Goal: Task Accomplishment & Management: Complete application form

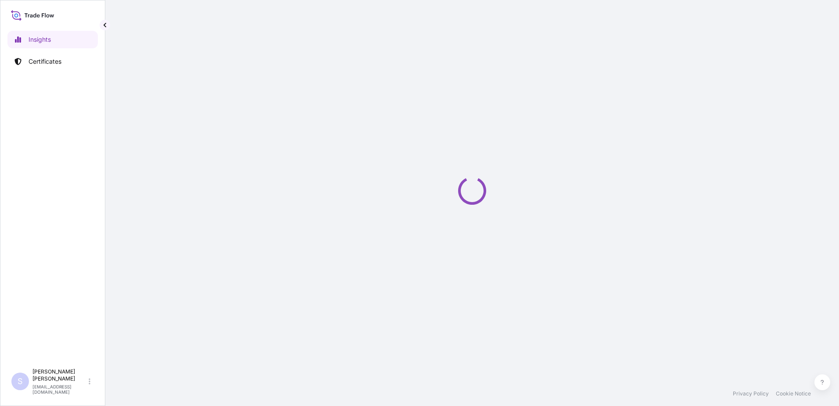
select select "2025"
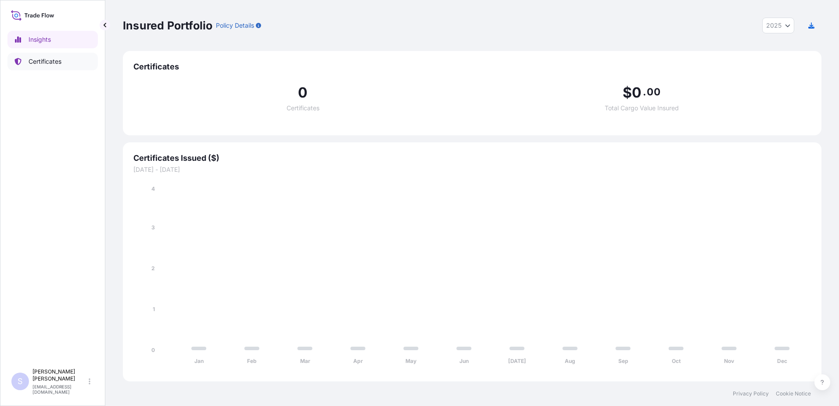
click at [55, 61] on p "Certificates" at bounding box center [45, 61] width 33 height 9
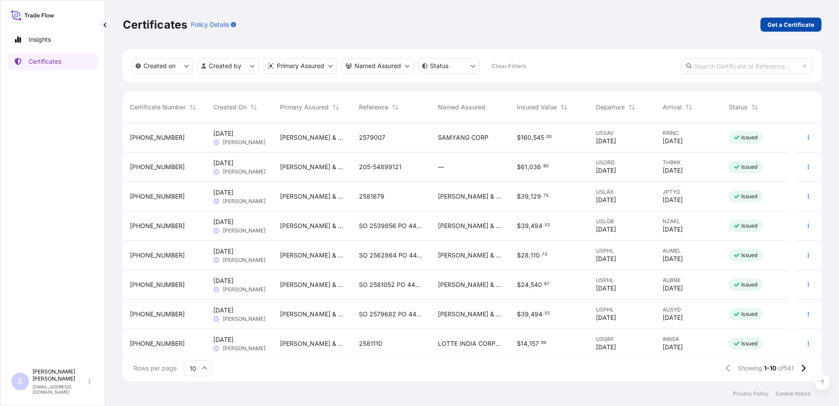
click at [800, 26] on p "Get a Certificate" at bounding box center [791, 24] width 47 height 9
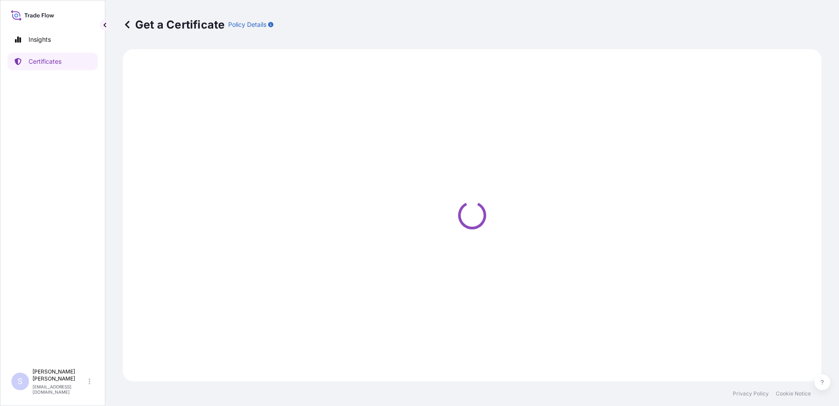
select select "Sea"
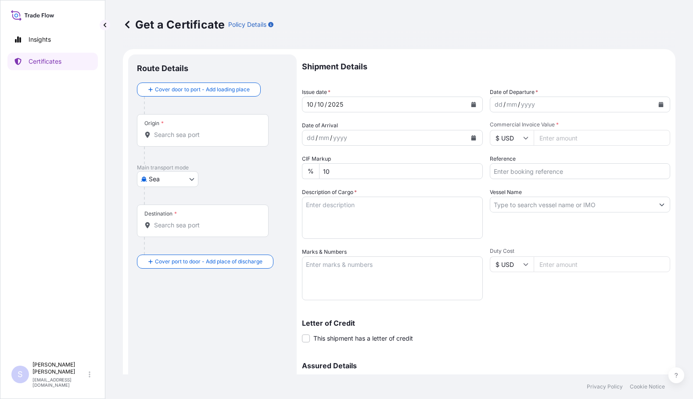
click at [659, 104] on icon "Calendar" at bounding box center [661, 104] width 5 height 5
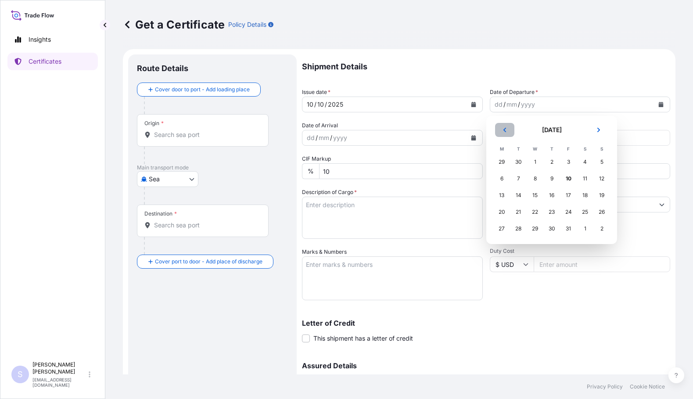
click at [506, 133] on button "Previous" at bounding box center [504, 130] width 19 height 14
click at [518, 210] on div "23" at bounding box center [518, 212] width 16 height 16
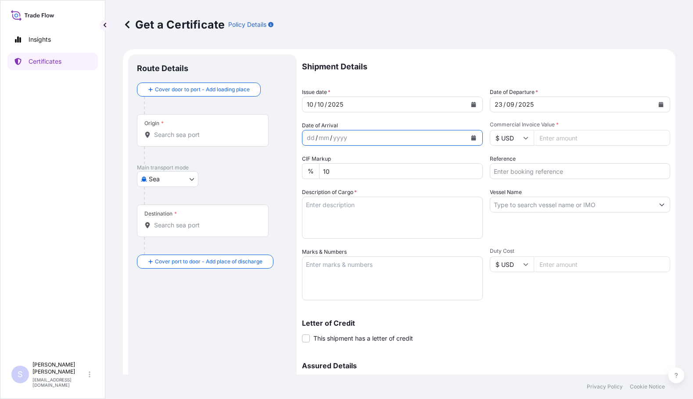
click at [472, 140] on icon "Calendar" at bounding box center [473, 137] width 5 height 5
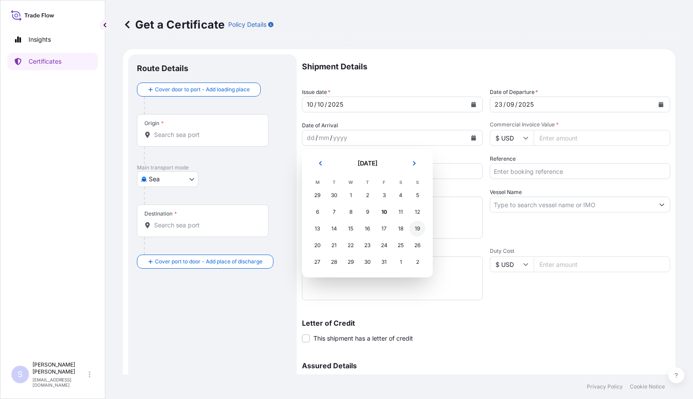
click at [417, 225] on div "19" at bounding box center [417, 229] width 16 height 16
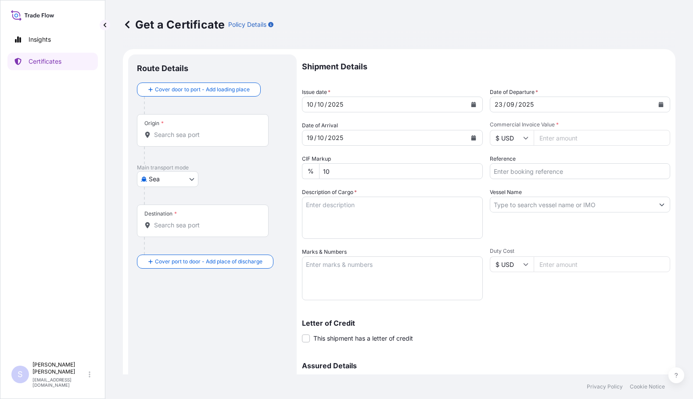
click at [560, 139] on input "Commercial Invoice Value *" at bounding box center [602, 138] width 137 height 16
type input "13554.28"
click at [544, 172] on input "Reference" at bounding box center [580, 171] width 181 height 16
click at [507, 170] on input "Reference" at bounding box center [580, 171] width 181 height 16
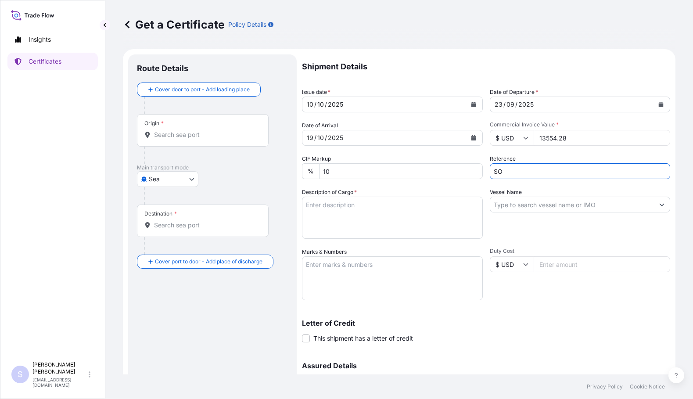
paste input "2577275,76,82-85,90,93-95"
click at [606, 173] on input "SO 2577275,76,82-85,90,93-95 PO" at bounding box center [580, 171] width 181 height 16
paste input "4400626365 - 74"
type input "SO 2577275,76,82-85,90,93-95 PO 4400626365 - 74"
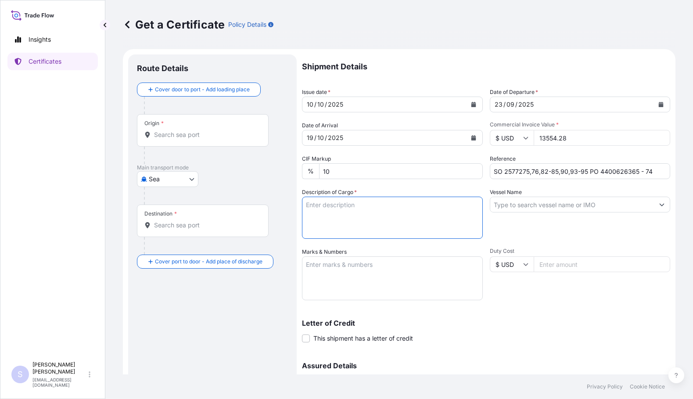
click at [656, 207] on button "Show suggestions" at bounding box center [662, 205] width 16 height 16
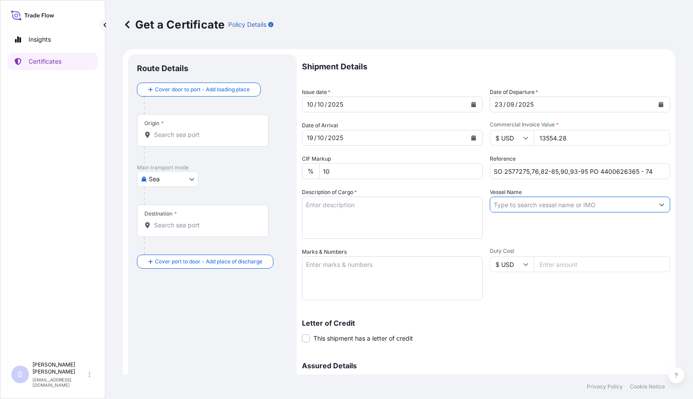
click at [529, 206] on input "Vessel Name" at bounding box center [572, 205] width 164 height 16
paste input "MSC JAVELIN IX 12/W"
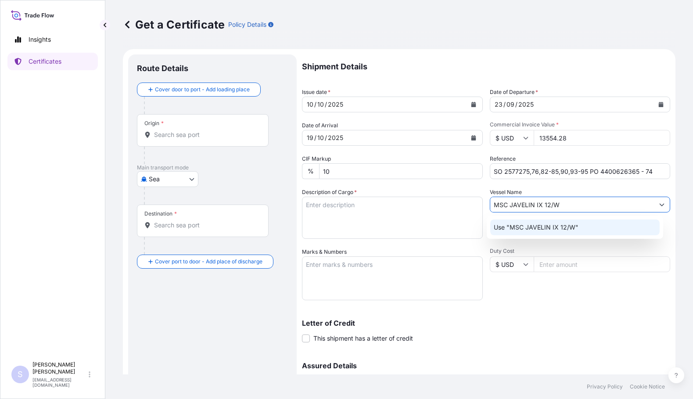
click at [535, 224] on p "Use "MSC JAVELIN IX 12/W"" at bounding box center [536, 227] width 85 height 9
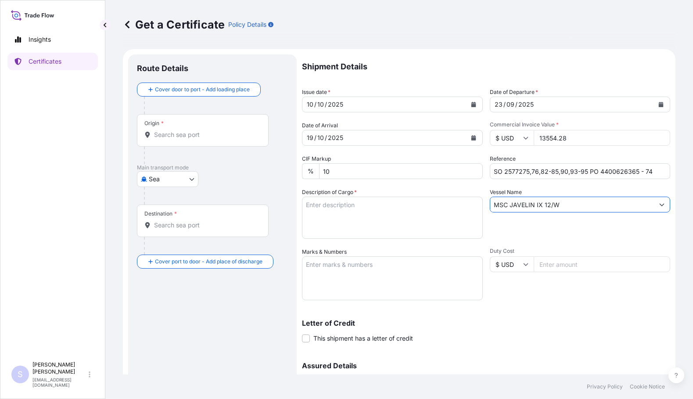
type input "MSC JAVELIN IX 12/W"
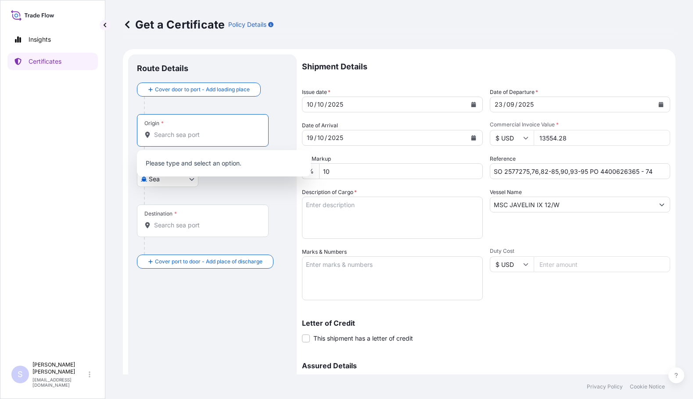
click at [187, 130] on input "Origin *" at bounding box center [206, 134] width 104 height 9
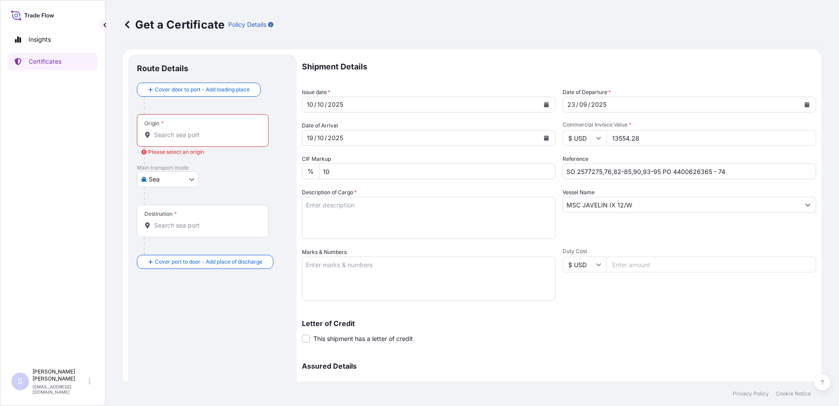
click at [225, 187] on div at bounding box center [216, 196] width 144 height 18
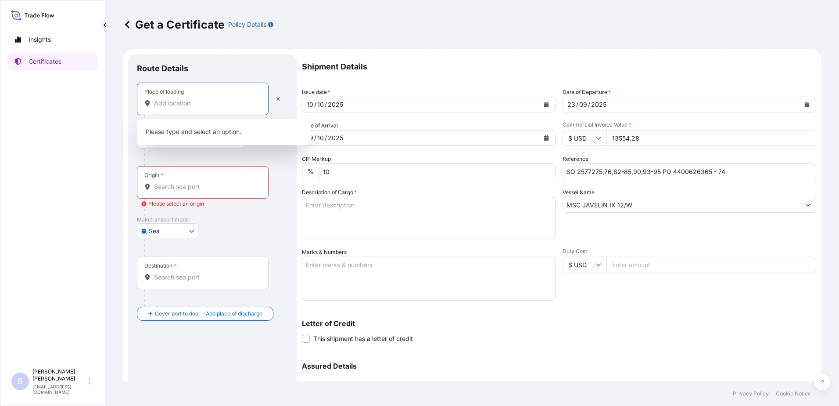
click at [176, 103] on input "Place of loading" at bounding box center [206, 103] width 104 height 9
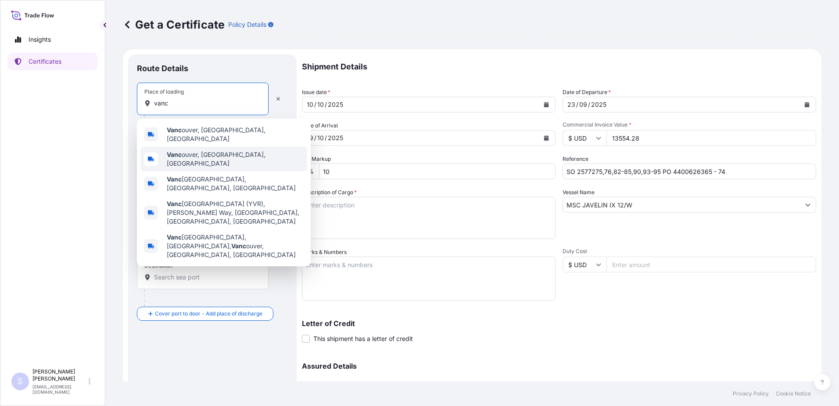
click at [187, 150] on span "Vanc ouver, WA, USA" at bounding box center [235, 159] width 137 height 18
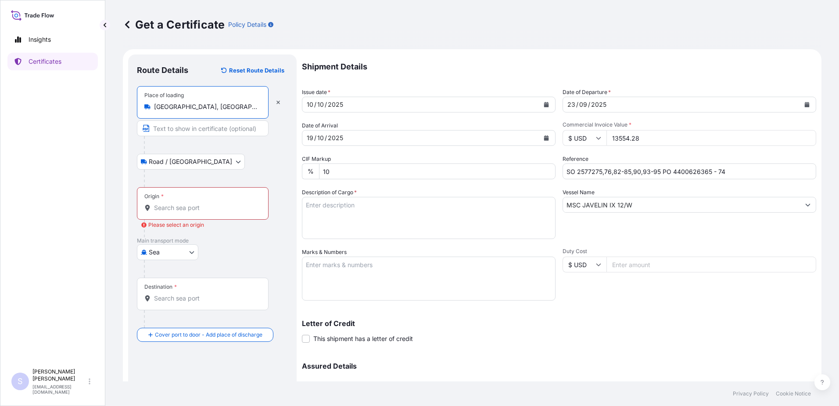
type input "Vancouver, WA, USA"
click at [165, 208] on input "Origin * Please select an origin" at bounding box center [206, 207] width 104 height 9
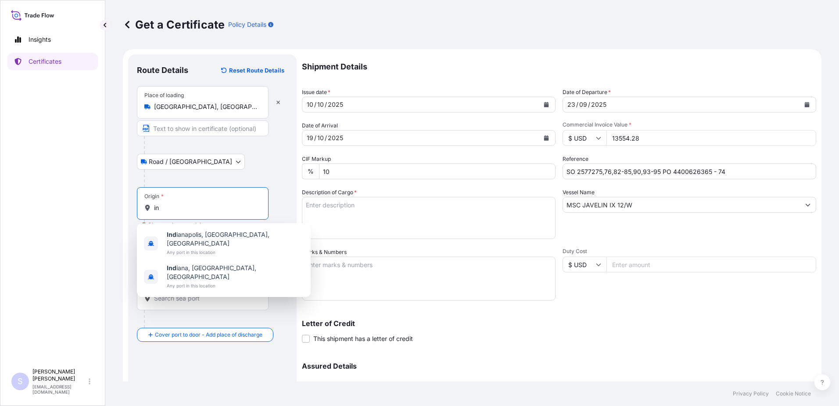
type input "i"
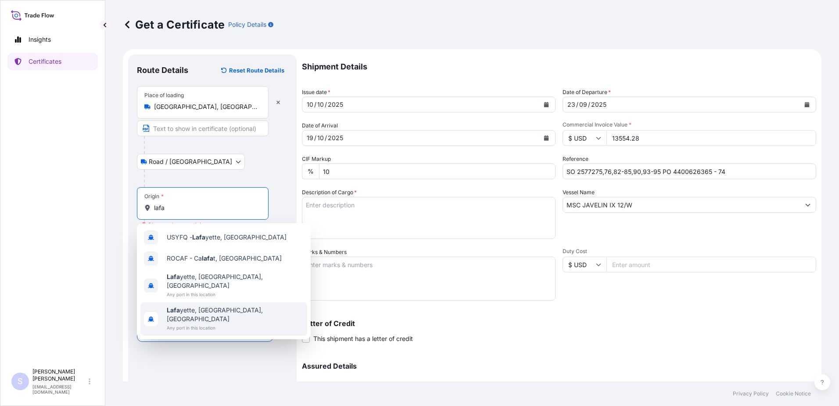
click at [201, 305] on span "Lafa yette, IN, USA" at bounding box center [235, 314] width 137 height 18
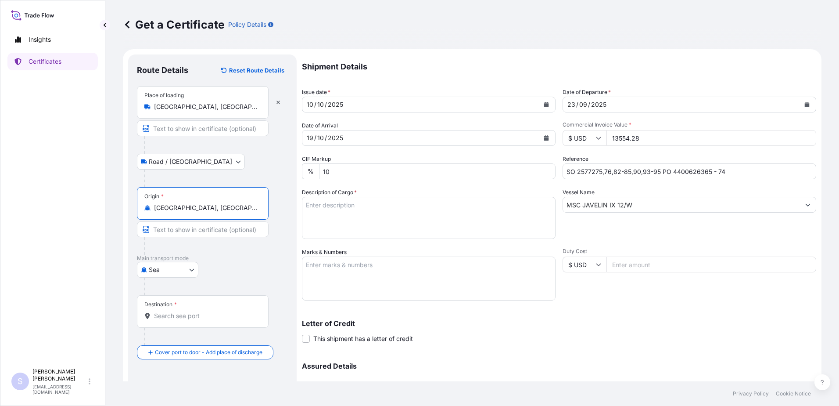
type input "Lafayette, IN, USA"
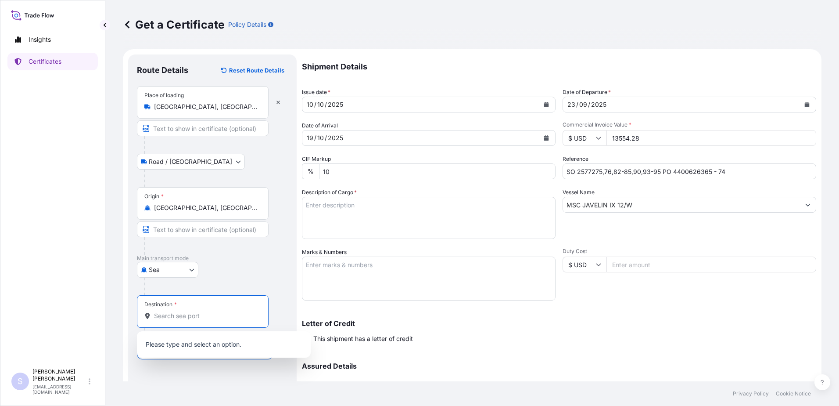
click at [169, 318] on input "Destination *" at bounding box center [206, 315] width 104 height 9
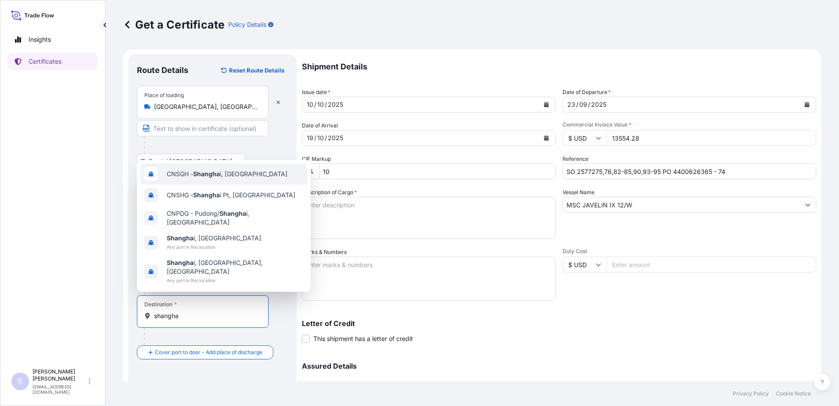
type input "shangha"
click at [241, 157] on div "Road / Inland Road / Inland" at bounding box center [212, 162] width 151 height 16
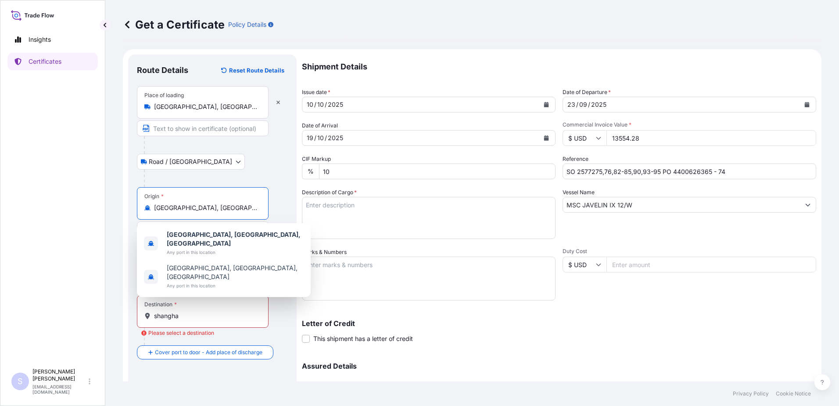
click at [234, 212] on input "Lafayette, IN, USA" at bounding box center [206, 207] width 104 height 9
click at [220, 235] on b "Lafayette, IN, USA" at bounding box center [234, 238] width 134 height 16
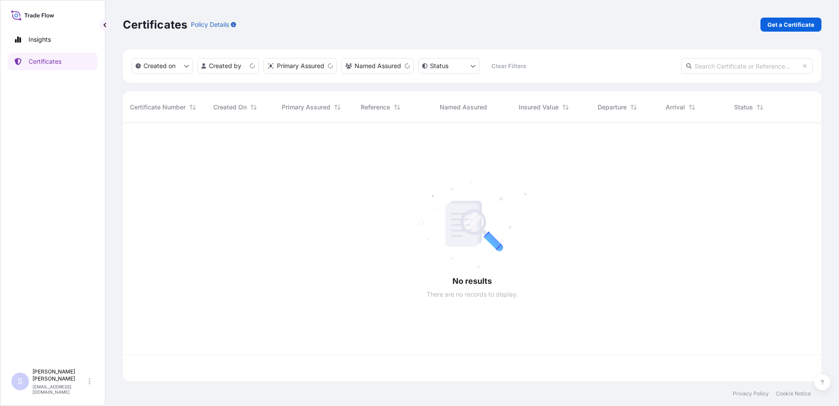
scroll to position [256, 692]
click at [64, 62] on link "Certificates" at bounding box center [52, 62] width 90 height 18
click at [790, 25] on p "Get a Certificate" at bounding box center [791, 24] width 47 height 9
select select "Sea"
